Goal: Ask a question

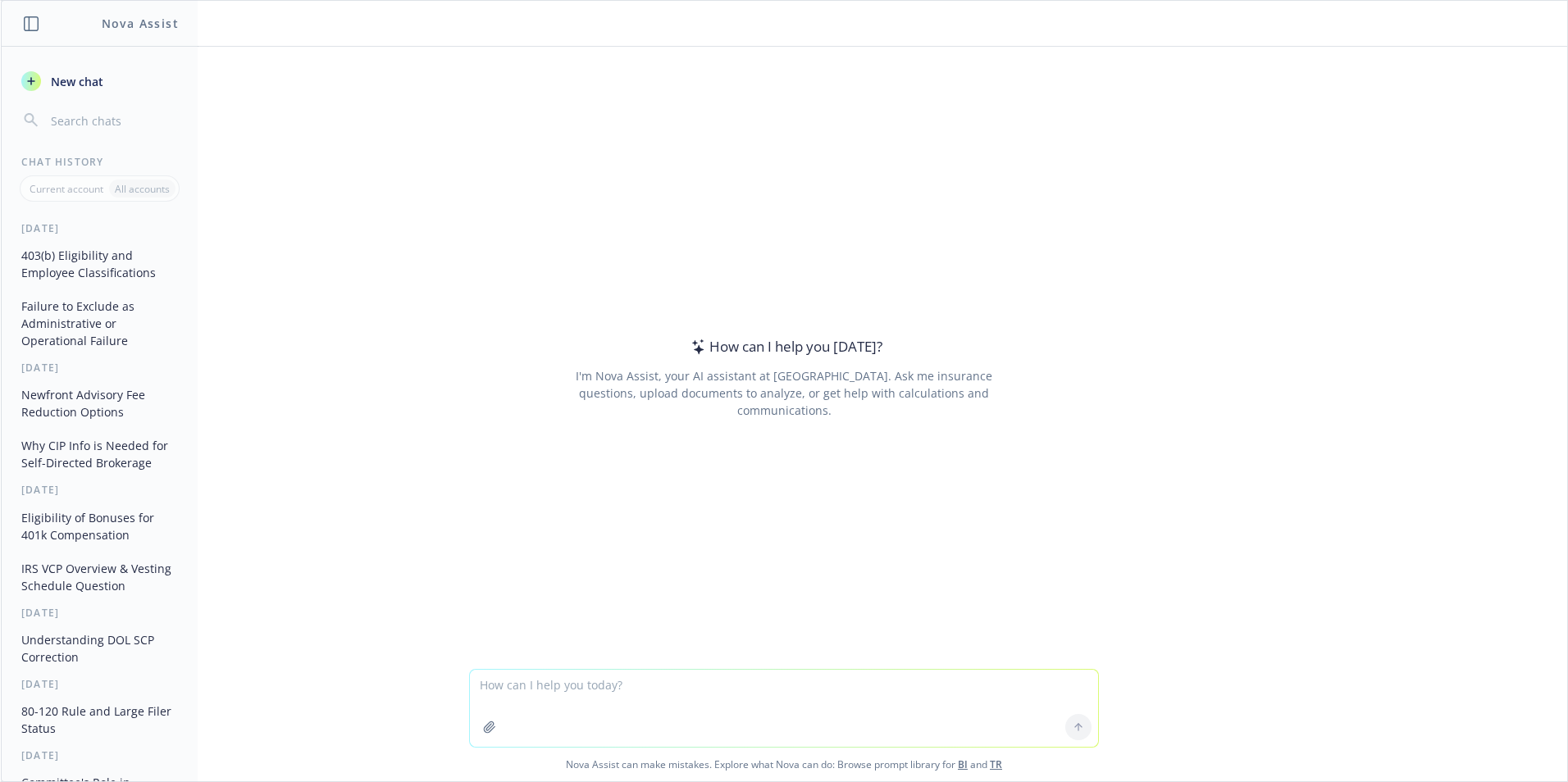
click at [588, 700] on textarea at bounding box center [784, 709] width 629 height 77
drag, startPoint x: 751, startPoint y: 686, endPoint x: 760, endPoint y: 690, distance: 9.8
click at [760, 690] on textarea "What requirements is this statement speaking of? f it satisfies the safe harbor…" at bounding box center [784, 709] width 629 height 77
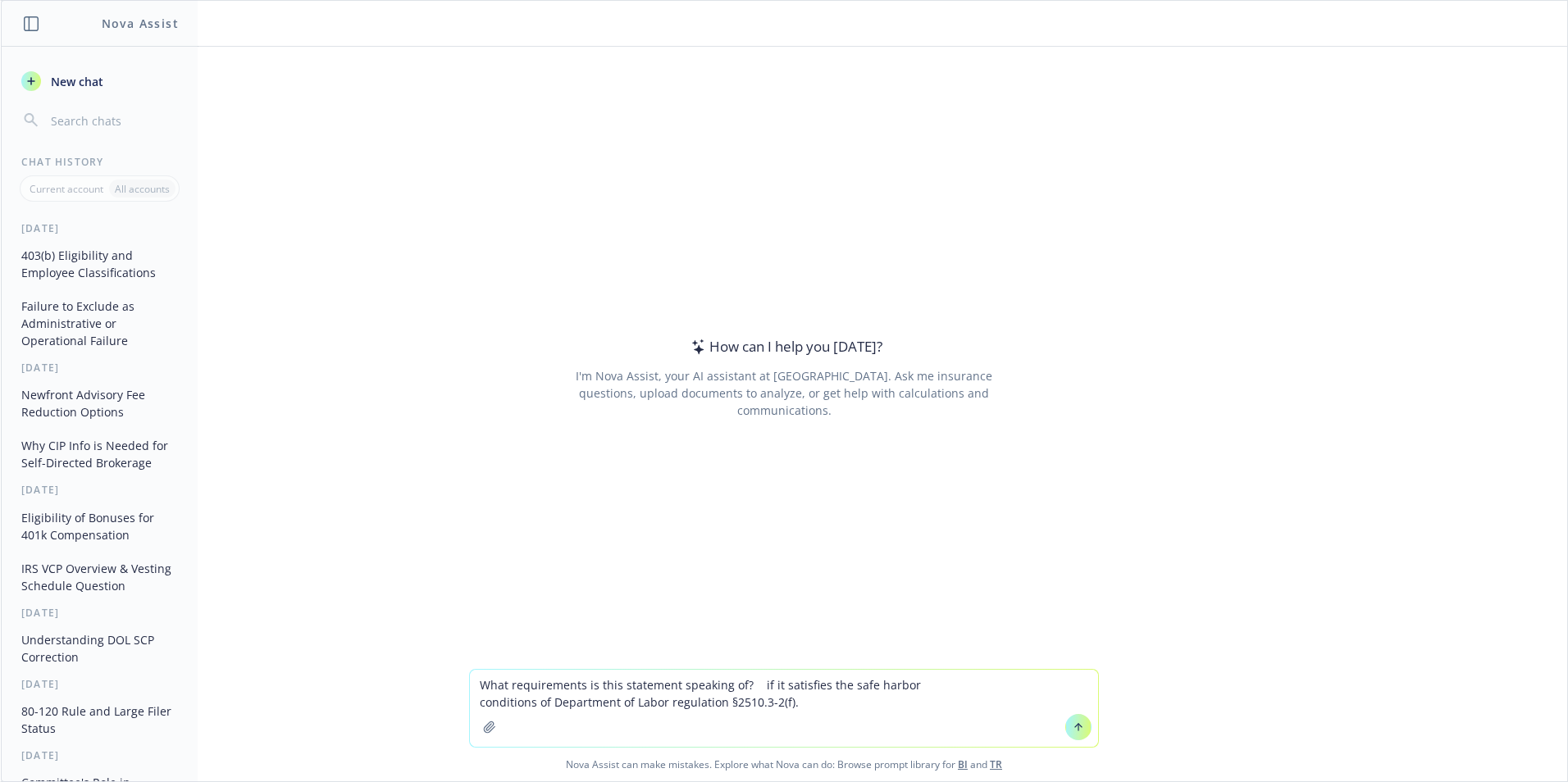
type textarea "What requirements is this statement speaking of? if it satisfies the safe harbo…"
click at [1078, 728] on icon at bounding box center [1079, 727] width 12 height 12
